Goal: Feedback & Contribution: Leave review/rating

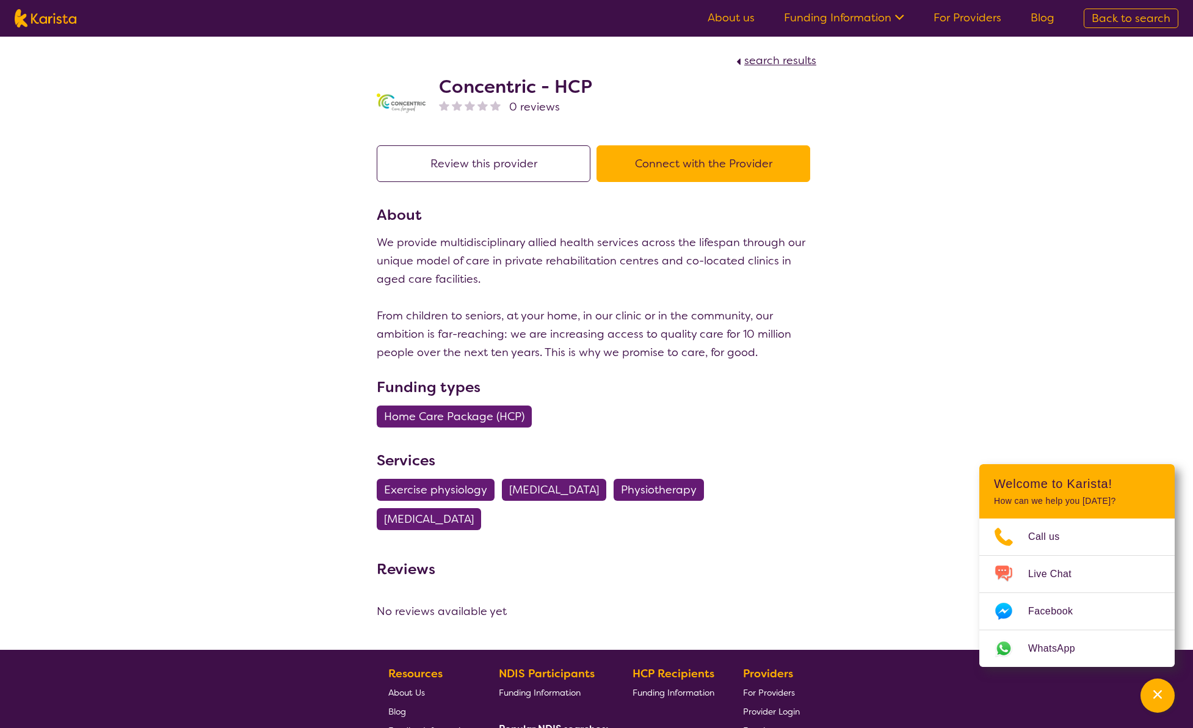
click at [462, 167] on button "Review this provider" at bounding box center [484, 163] width 214 height 37
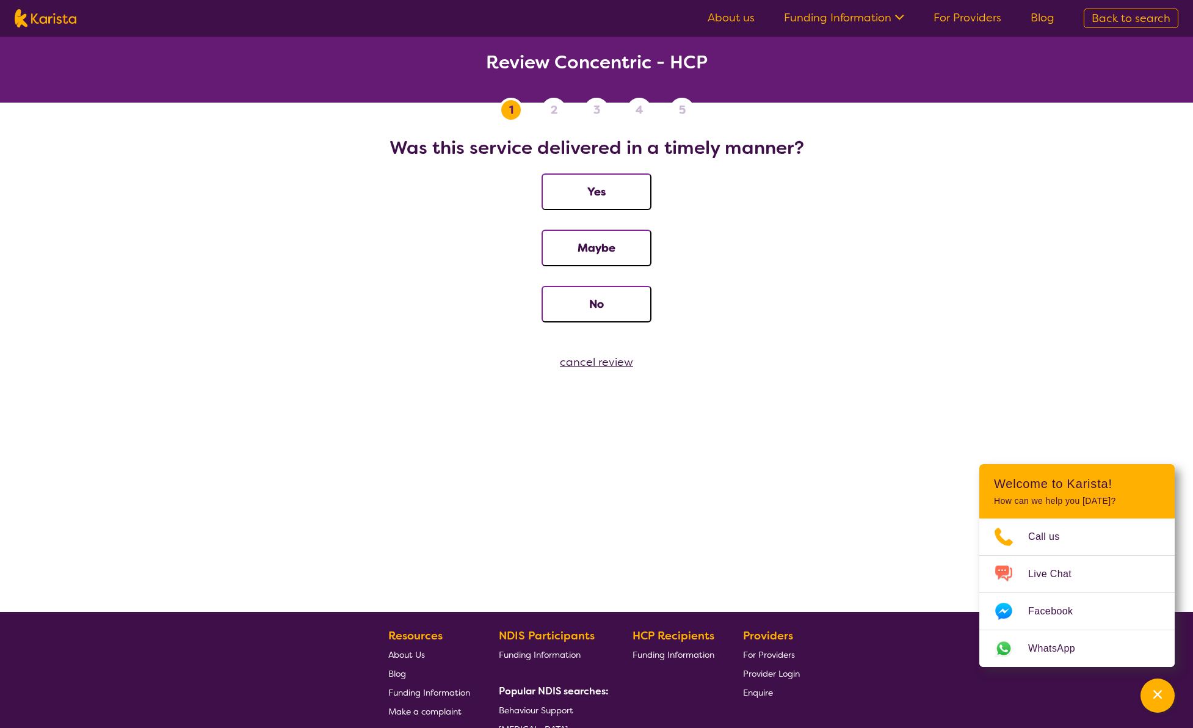
click at [616, 191] on button "Yes" at bounding box center [597, 191] width 110 height 37
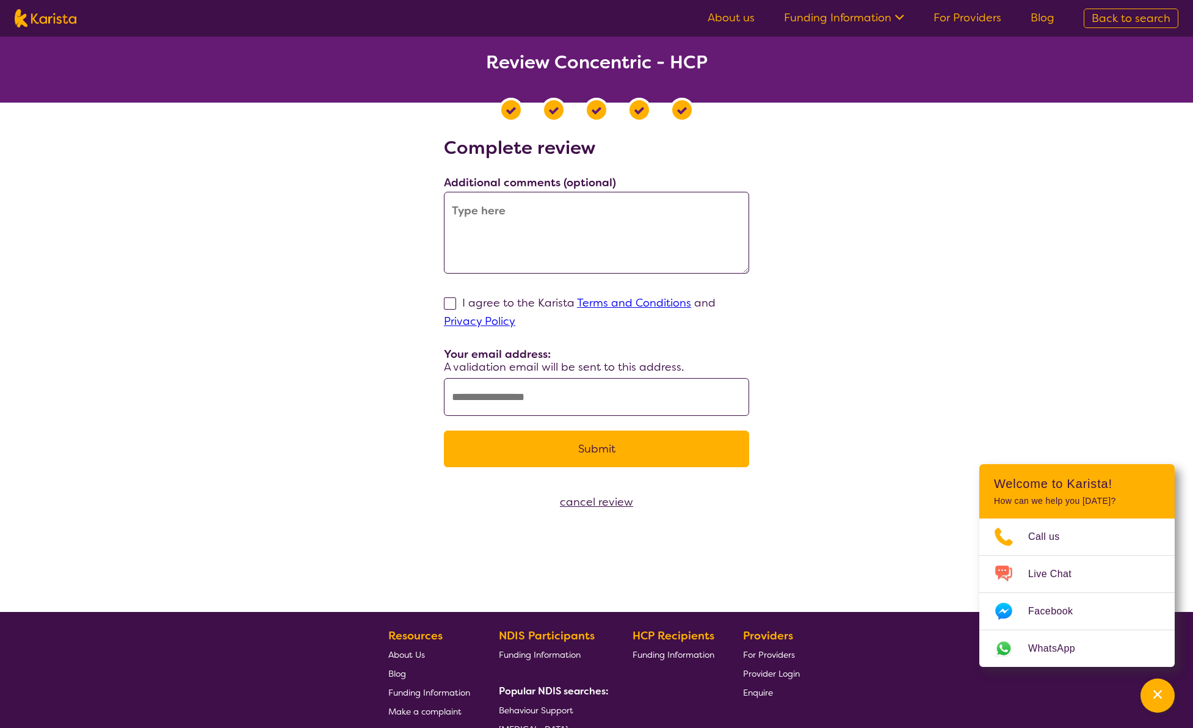
click at [597, 241] on textarea at bounding box center [596, 233] width 305 height 82
